Goal: Find specific page/section: Find specific page/section

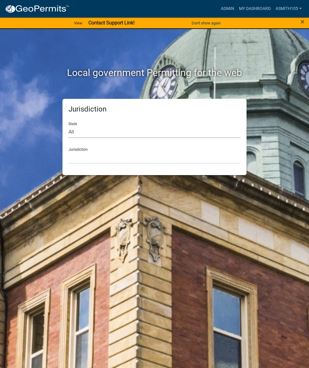
click at [106, 128] on select "All [US_STATE] [US_STATE] [US_STATE] [US_STATE] [US_STATE] [US_STATE] [US_STATE…" at bounding box center [154, 132] width 172 height 12
select select "[US_STATE]"
click at [145, 155] on select "[GEOGRAPHIC_DATA], [US_STATE][PERSON_NAME][GEOGRAPHIC_DATA], [US_STATE][PERSON_…" at bounding box center [154, 157] width 172 height 12
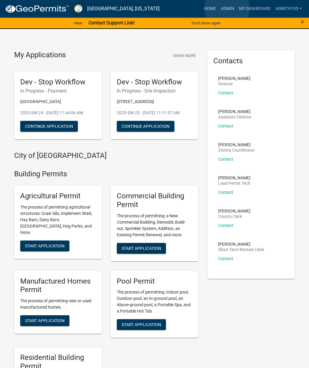
click at [227, 8] on link "Admin" at bounding box center [227, 8] width 18 height 11
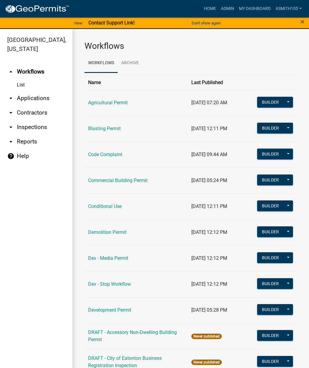
click at [40, 128] on link "arrow_drop_down Inspections" at bounding box center [36, 127] width 72 height 14
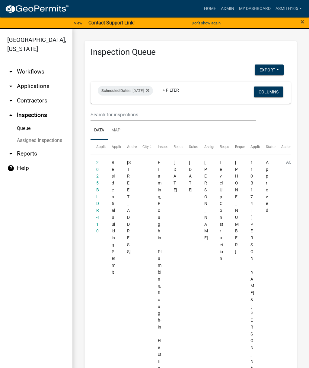
click at [143, 91] on div "Scheduled Date is [DATE]" at bounding box center [125, 91] width 55 height 10
click at [138, 109] on input "[DATE]" at bounding box center [136, 113] width 42 height 12
type input "[DATE]"
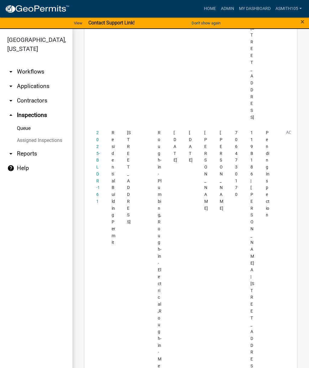
scroll to position [4536, 0]
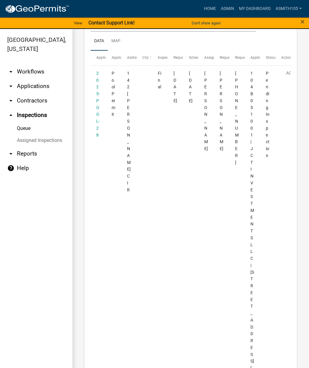
scroll to position [91, 0]
